Goal: Task Accomplishment & Management: Manage account settings

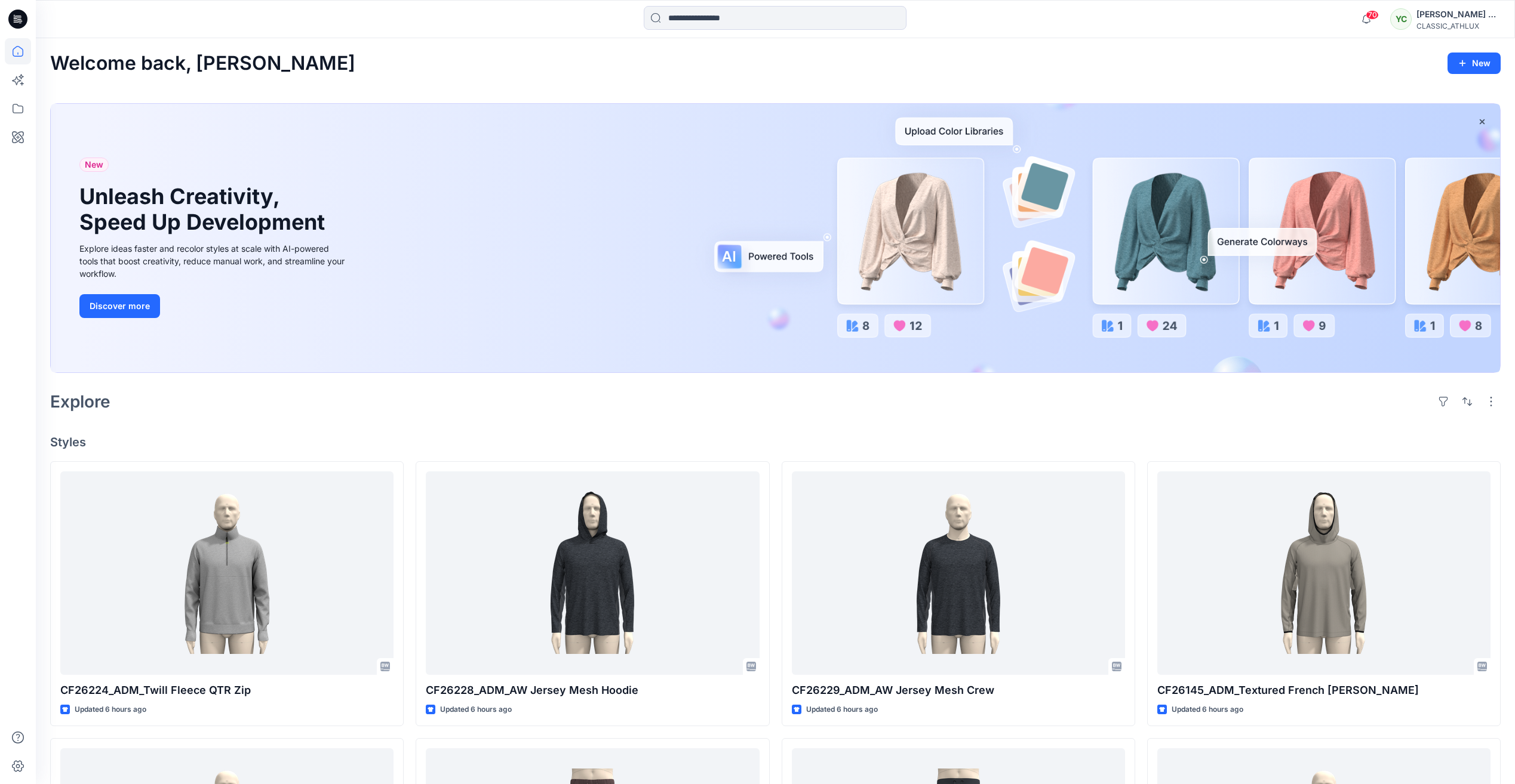
click at [17, 25] on icon at bounding box center [18, 19] width 19 height 19
click at [19, 19] on icon at bounding box center [18, 19] width 19 height 19
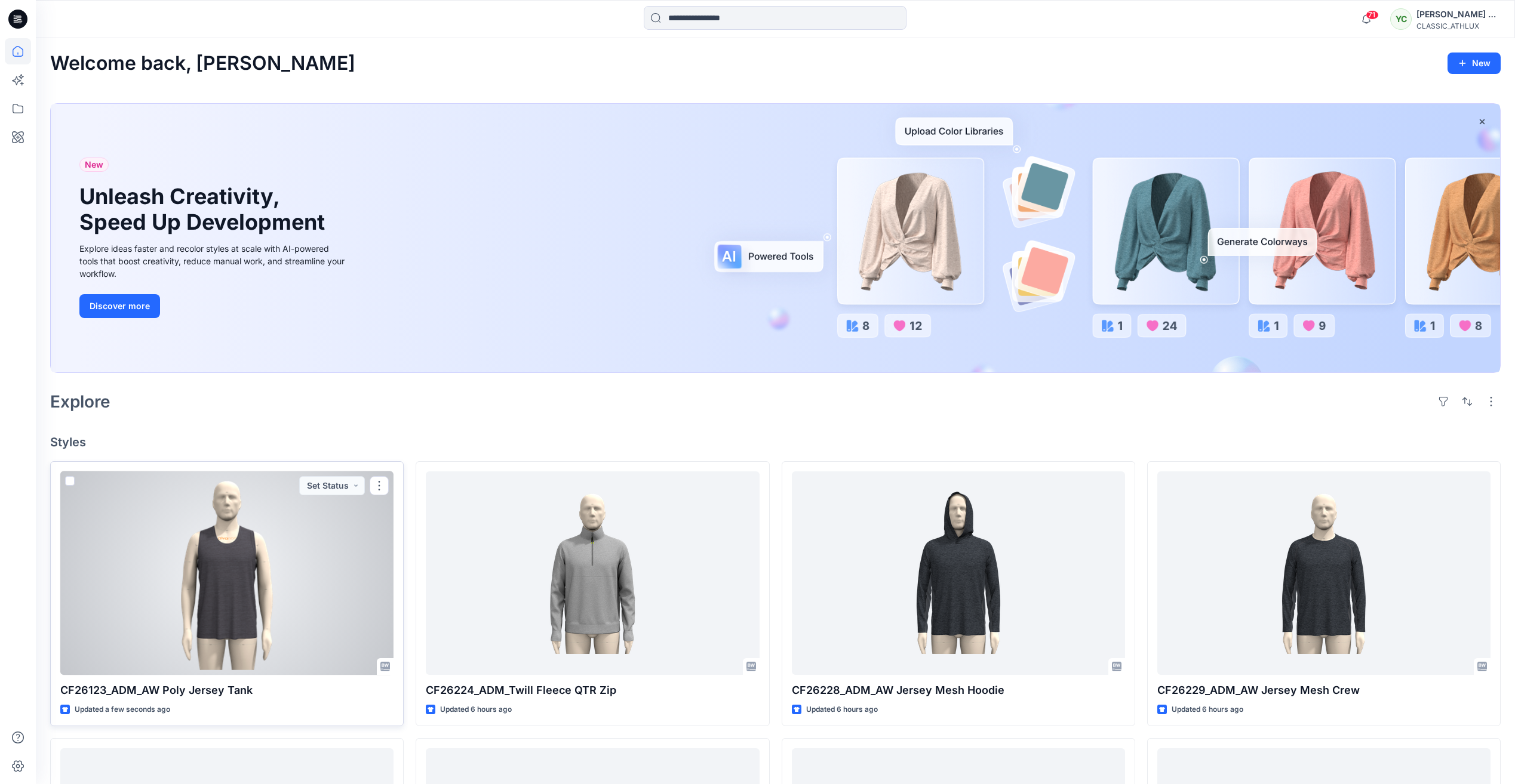
click at [267, 609] on div at bounding box center [227, 573] width 333 height 203
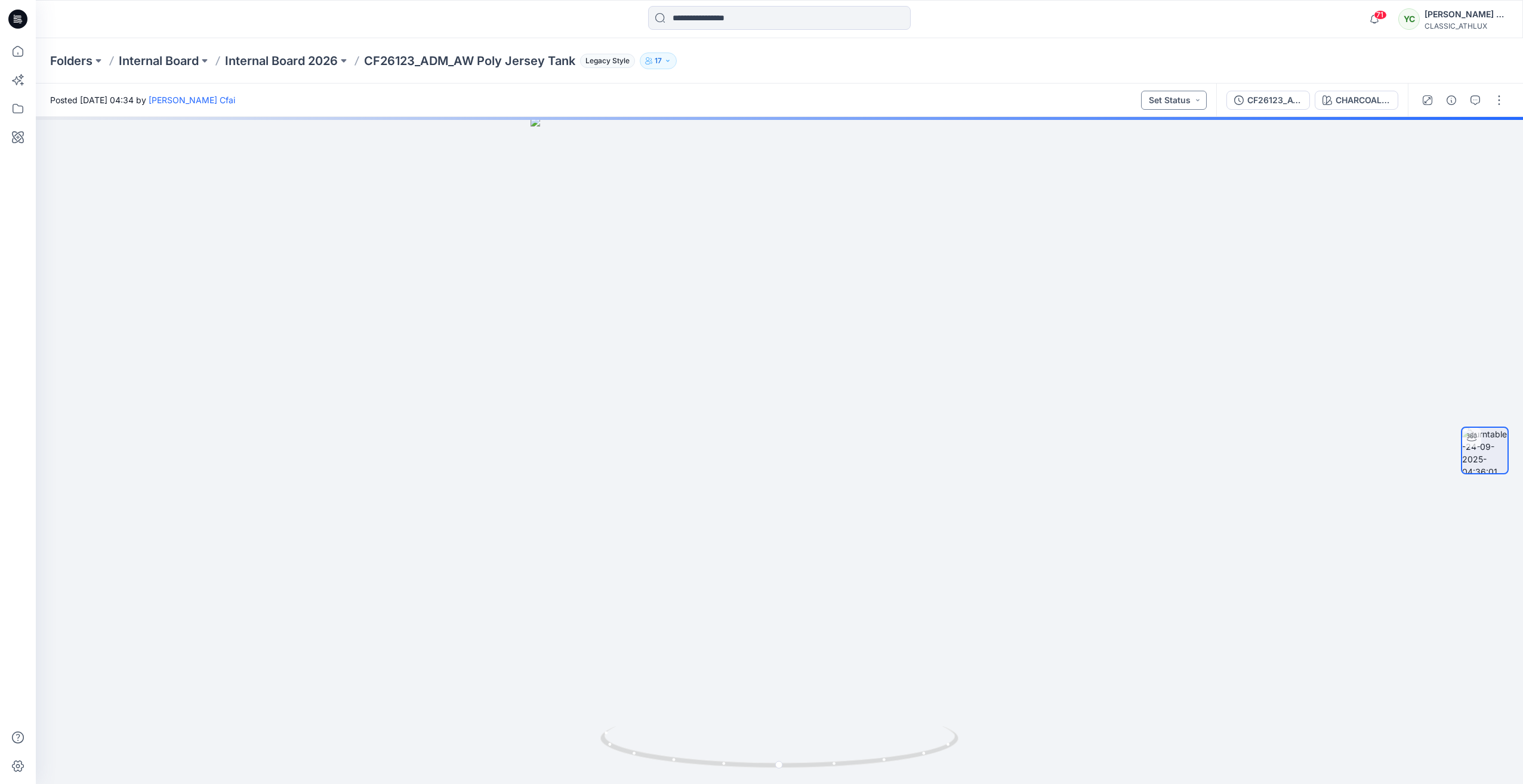
click at [1182, 105] on button "Set Status" at bounding box center [1174, 100] width 66 height 19
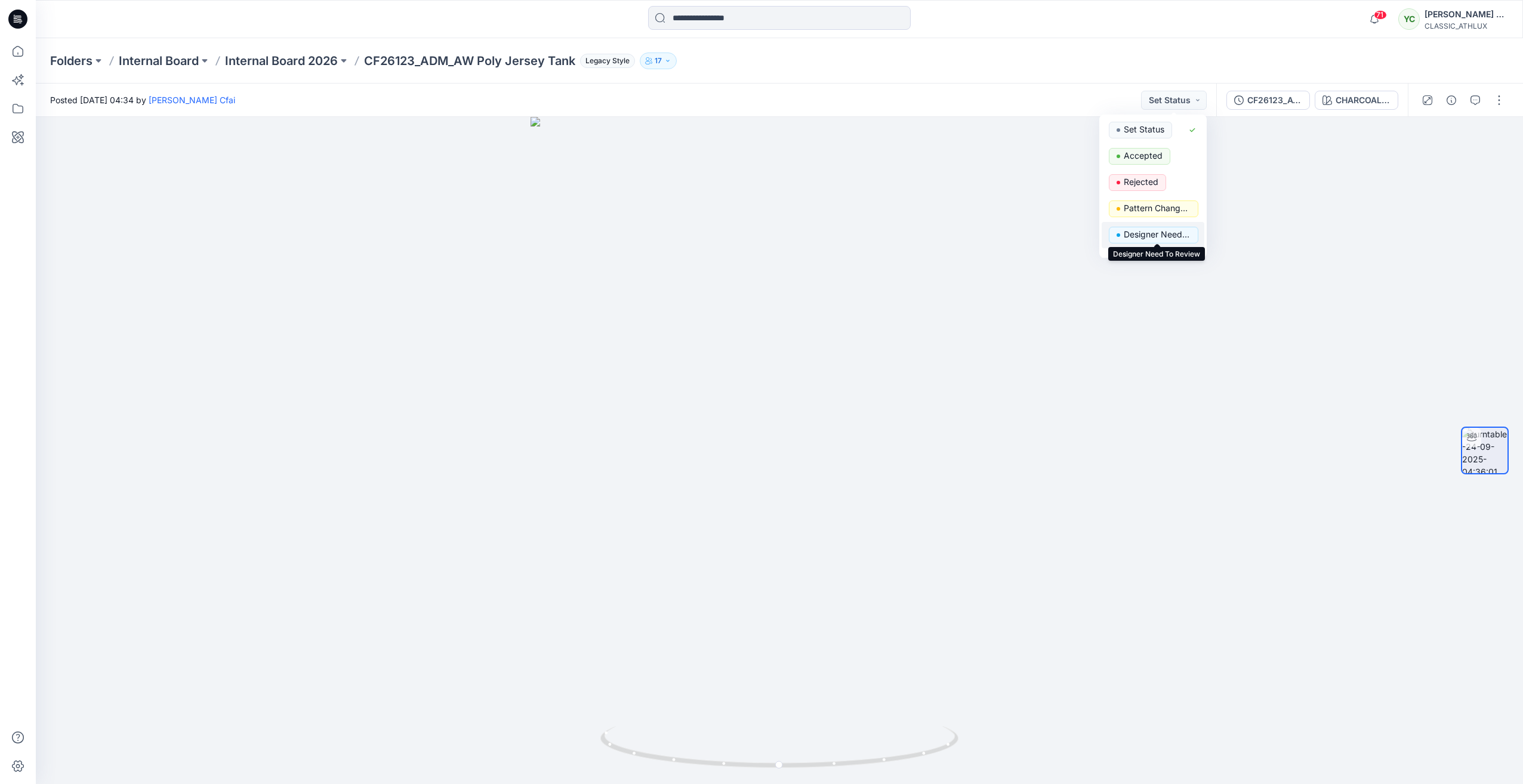
click at [1154, 238] on p "Designer Need To Review" at bounding box center [1157, 234] width 67 height 15
click at [1450, 101] on icon "button" at bounding box center [1451, 100] width 9 height 9
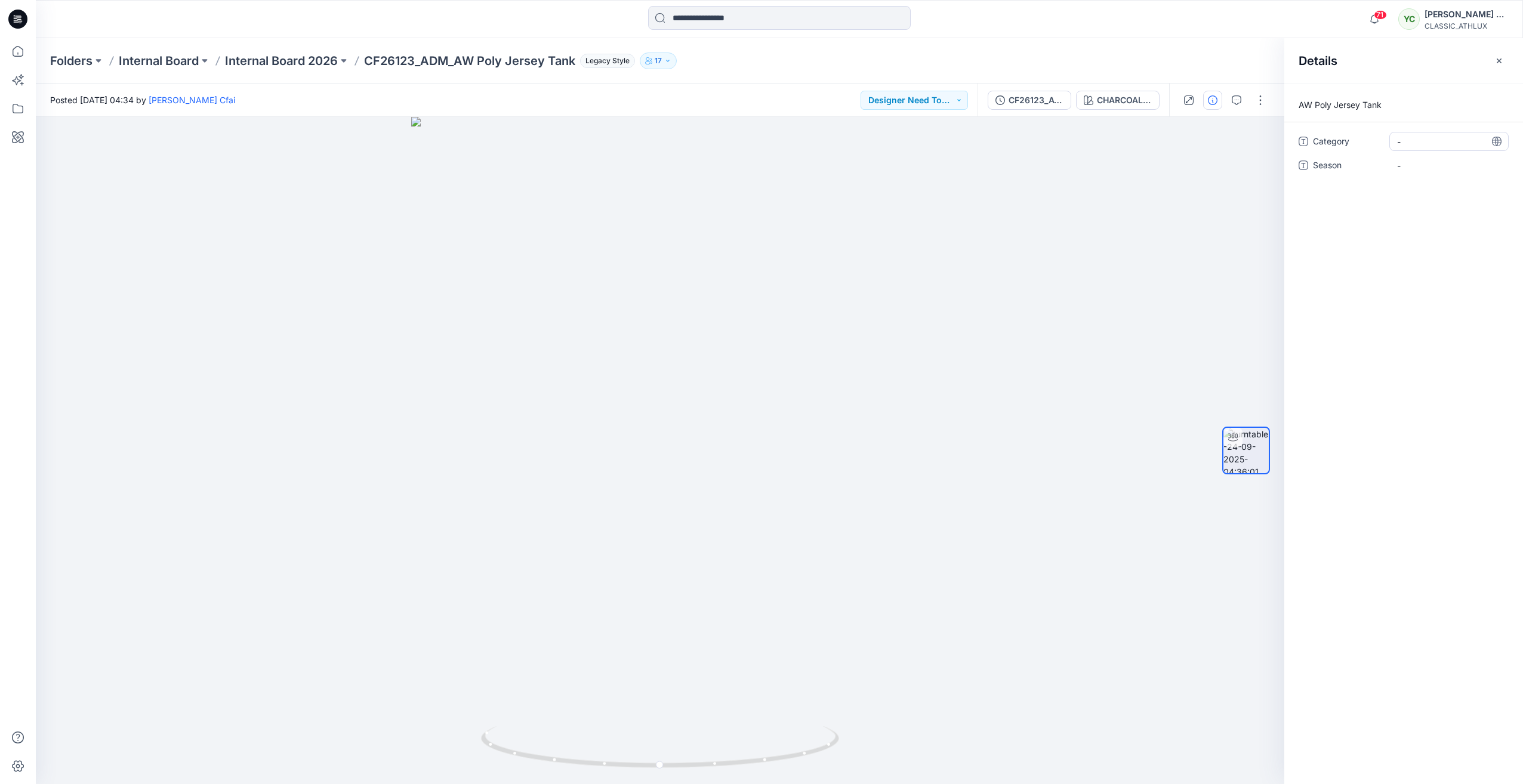
click at [1425, 142] on span "-" at bounding box center [1450, 141] width 104 height 13
click at [1423, 170] on span "-" at bounding box center [1450, 165] width 104 height 13
click at [1425, 141] on span "-" at bounding box center [1450, 141] width 104 height 13
type textarea "**********"
click at [1413, 170] on span "-" at bounding box center [1450, 165] width 104 height 13
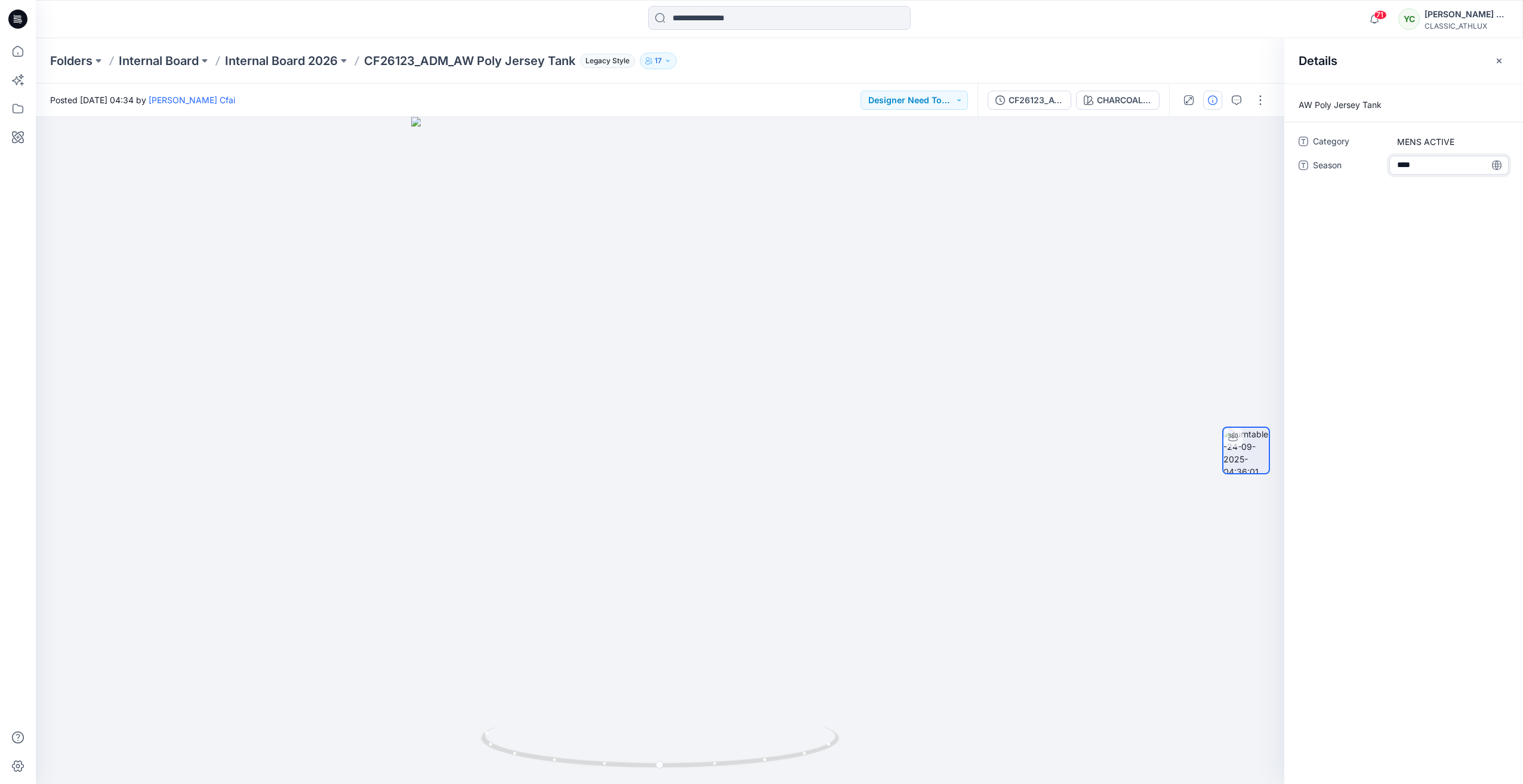
type textarea "*****"
click at [1435, 180] on div "Category MENS ACTIVE Season *****" at bounding box center [1404, 160] width 210 height 57
click at [1221, 258] on div at bounding box center [660, 450] width 1249 height 667
click at [472, 312] on div at bounding box center [660, 450] width 1249 height 667
click at [1503, 59] on icon "button" at bounding box center [1499, 60] width 9 height 9
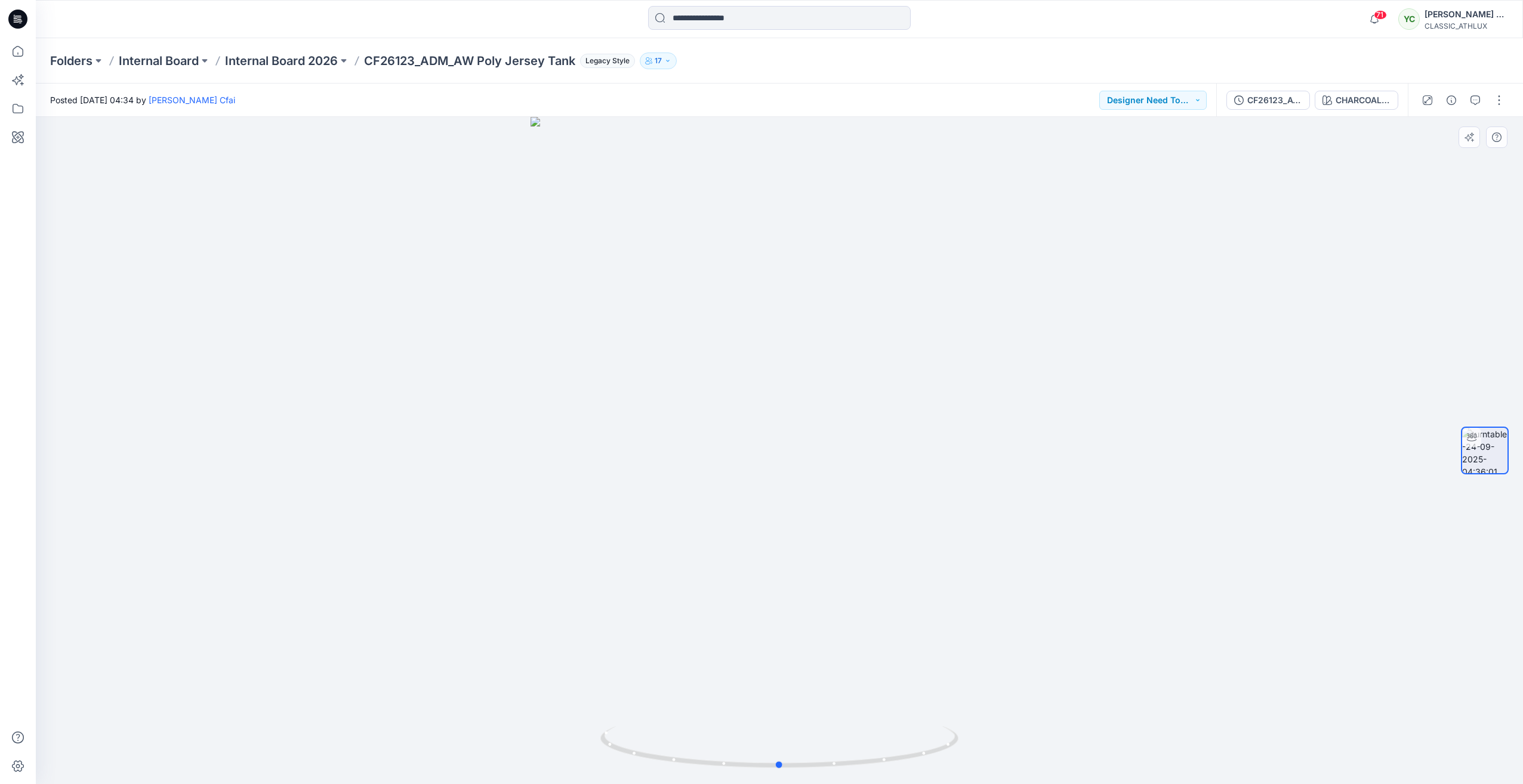
click at [1235, 204] on div at bounding box center [779, 450] width 1487 height 667
drag, startPoint x: 784, startPoint y: 769, endPoint x: 1134, endPoint y: 753, distance: 350.4
click at [1134, 753] on div at bounding box center [779, 450] width 1487 height 667
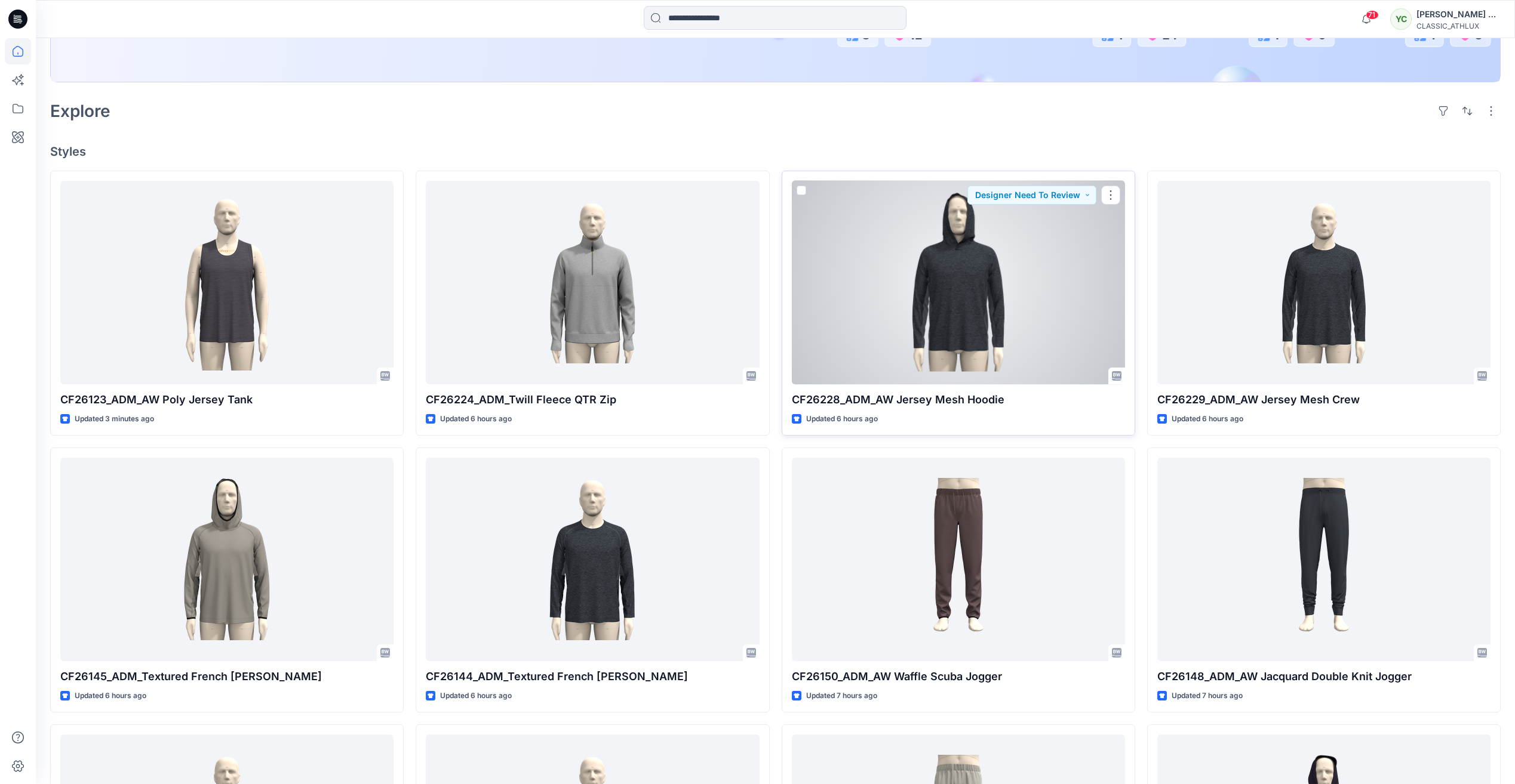
scroll to position [299, 0]
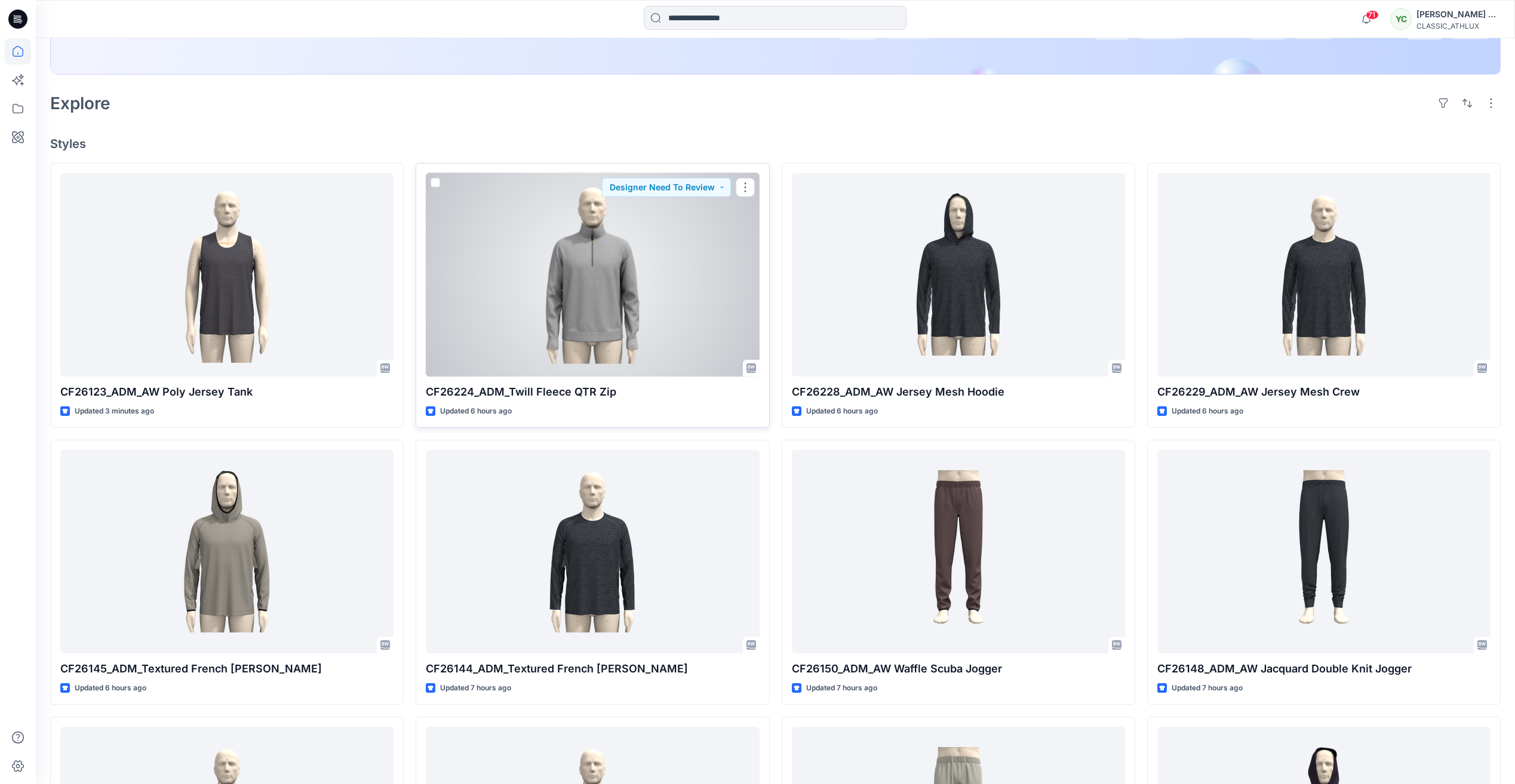
click at [599, 286] on div at bounding box center [592, 274] width 333 height 203
